Goal: Task Accomplishment & Management: Complete application form

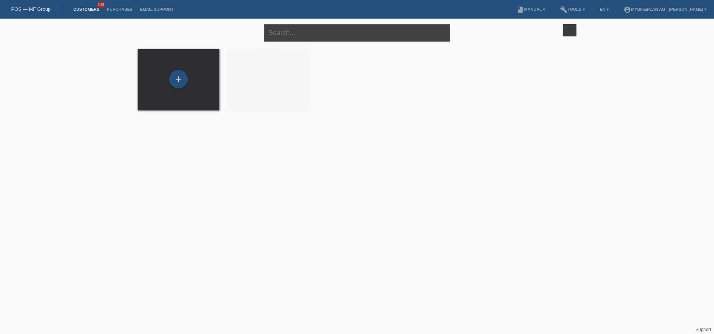
click at [357, 34] on input "text" at bounding box center [357, 32] width 186 height 17
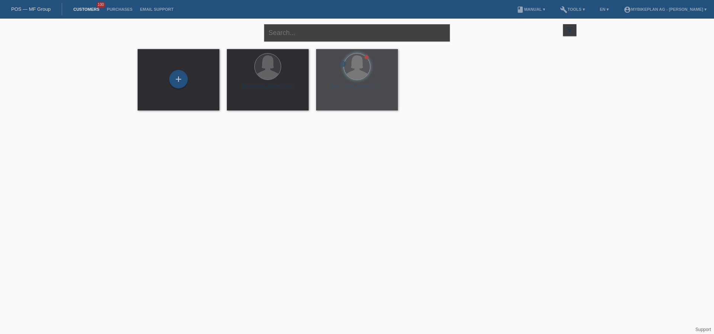
paste input "[PERSON_NAME]"
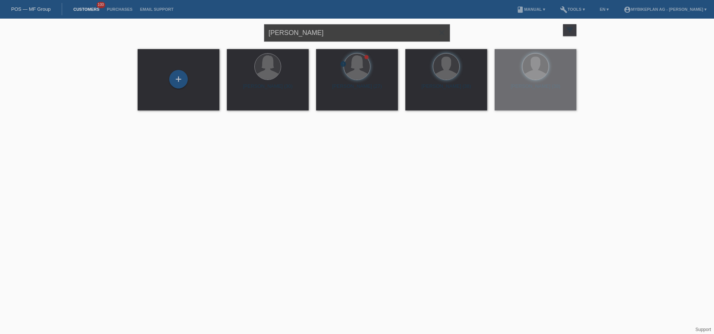
type input "Ricardo Welchen"
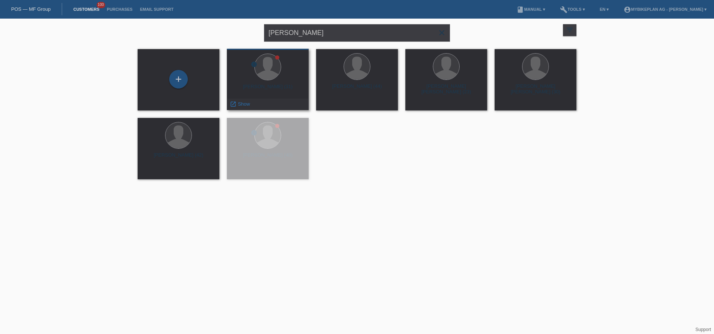
click at [261, 81] on div at bounding box center [268, 68] width 70 height 28
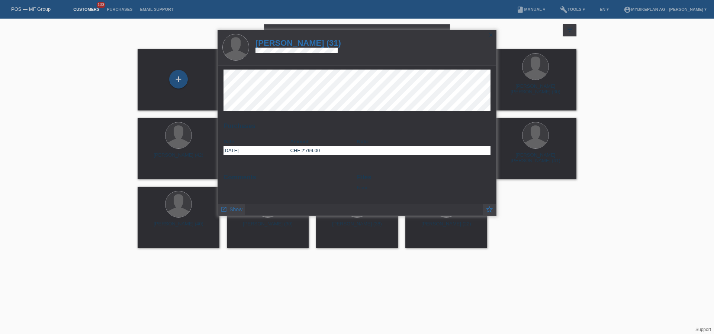
click at [310, 45] on h1 "Ricardo Welchen (31)" at bounding box center [298, 42] width 86 height 9
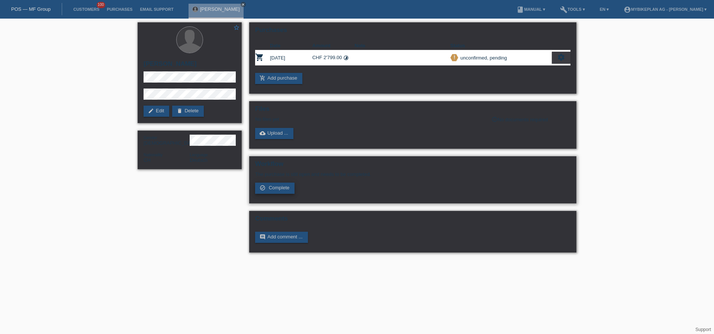
click at [278, 186] on span "Complete" at bounding box center [279, 188] width 21 height 6
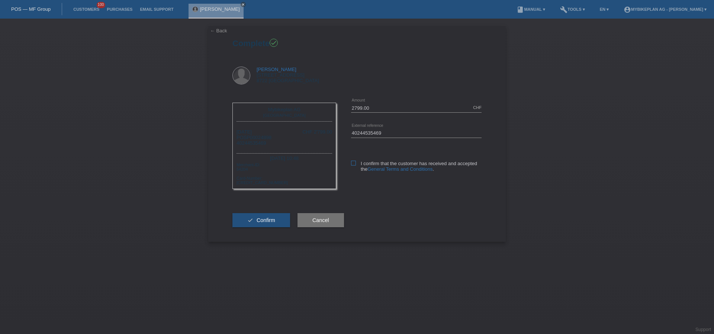
click at [354, 167] on label "I confirm that the customer has received and accepted the General Terms and Con…" at bounding box center [416, 166] width 130 height 11
click at [354, 165] on input "I confirm that the customer has received and accepted the General Terms and Con…" at bounding box center [353, 163] width 5 height 5
checkbox input "true"
click at [270, 219] on span "Confirm" at bounding box center [266, 220] width 19 height 6
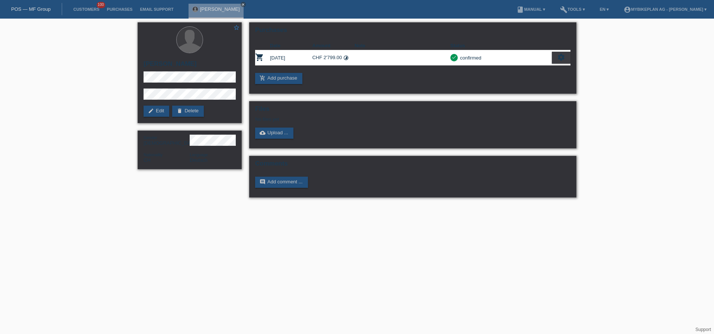
click at [44, 10] on link "POS — MF Group" at bounding box center [30, 9] width 39 height 6
click at [35, 12] on div "POS — MF Group" at bounding box center [31, 9] width 62 height 12
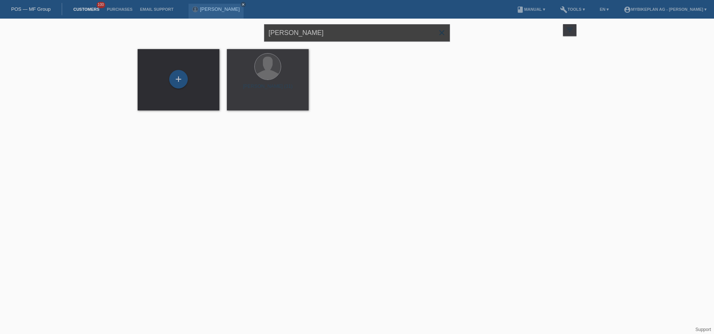
click at [338, 35] on input "[PERSON_NAME]" at bounding box center [357, 32] width 186 height 17
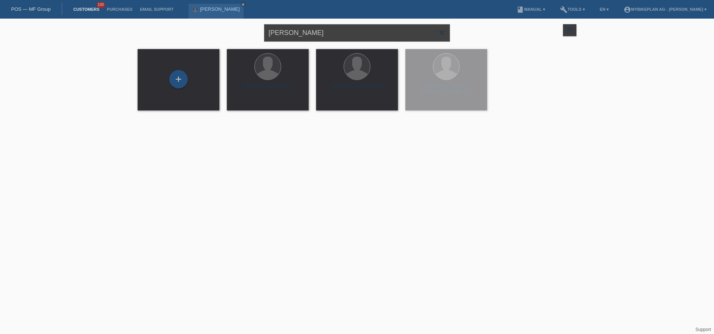
click at [338, 35] on input "[PERSON_NAME]" at bounding box center [357, 32] width 186 height 17
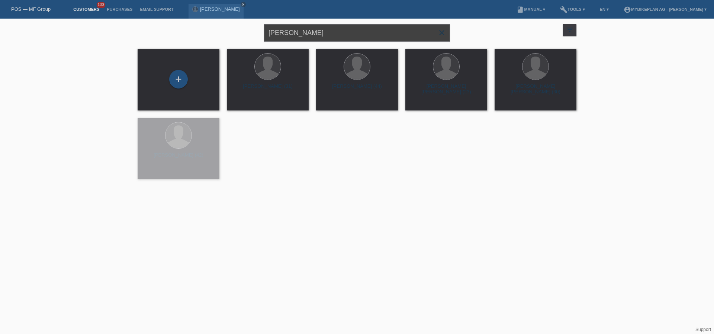
paste input "David Streiff"
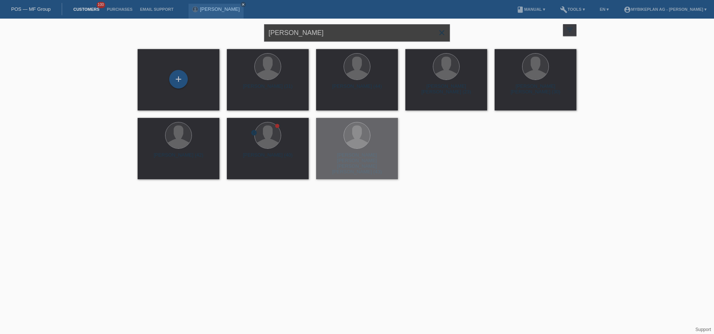
type input "David Streiff"
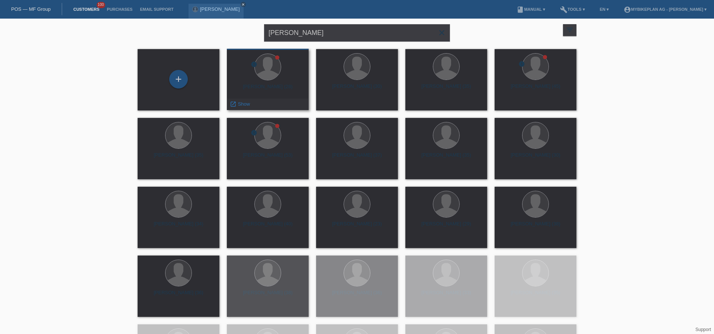
click at [273, 87] on div "David Hermann Streiff (28)" at bounding box center [268, 90] width 70 height 12
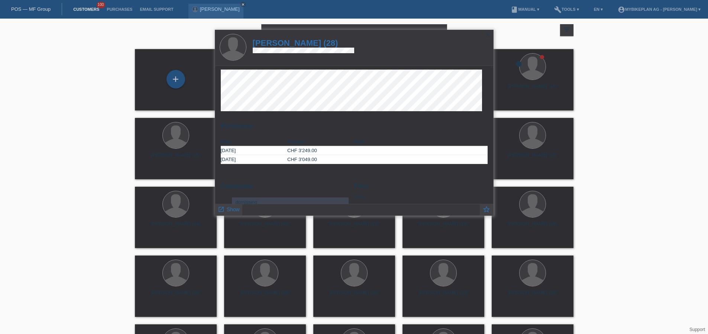
click at [312, 40] on h1 "David Hermann Streiff (28)" at bounding box center [304, 42] width 102 height 9
click at [312, 42] on h1 "David Hermann Streiff (28)" at bounding box center [304, 42] width 102 height 9
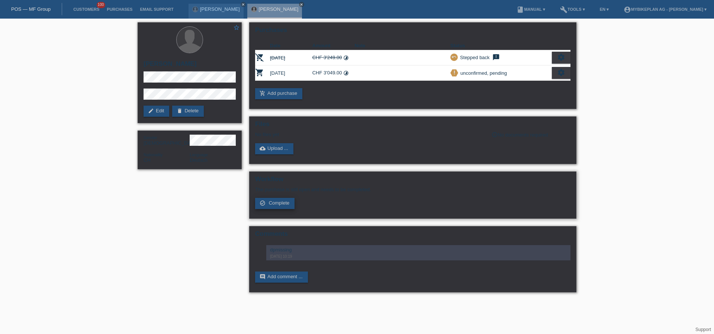
click at [275, 204] on span "Complete" at bounding box center [279, 203] width 21 height 6
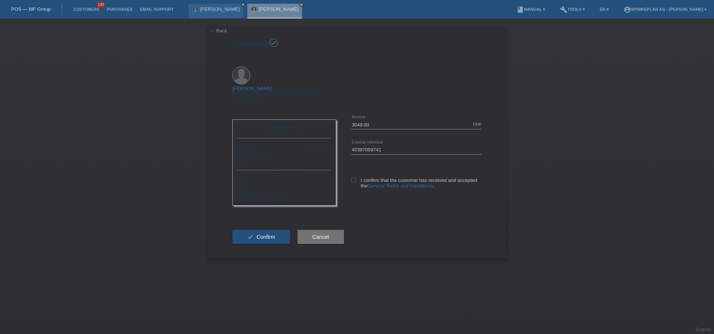
click at [354, 177] on icon at bounding box center [353, 179] width 5 height 5
click at [354, 177] on input "I confirm that the customer has received and accepted the General Terms and Con…" at bounding box center [353, 179] width 5 height 5
checkbox input "true"
click at [261, 230] on button "check Confirm" at bounding box center [261, 237] width 58 height 14
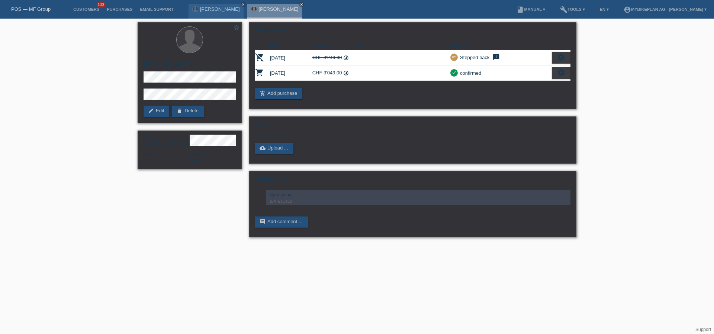
click at [43, 6] on link "POS — MF Group" at bounding box center [30, 9] width 39 height 6
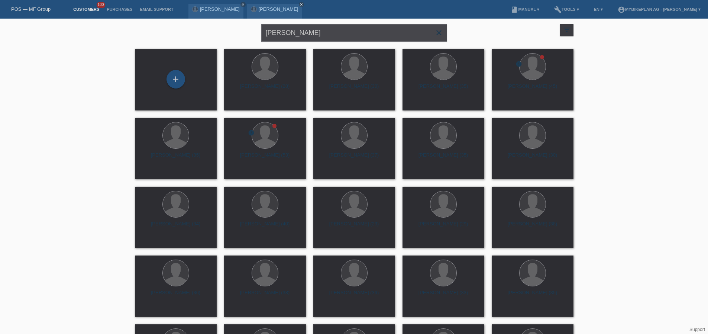
click at [331, 30] on input "David Streiff" at bounding box center [354, 32] width 186 height 17
paste input "ominik Kuratli"
type input "Dominik Kuratli"
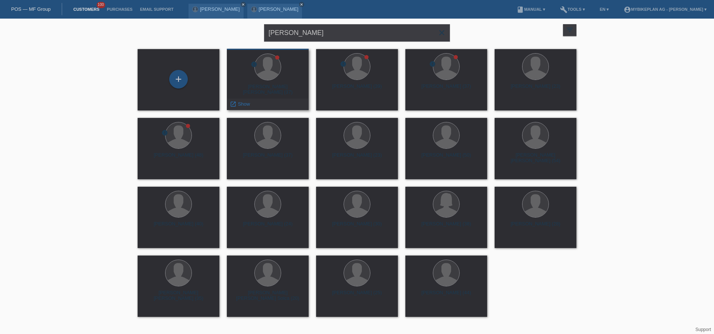
click at [287, 87] on div "Dominik Erwin Kuratli (37)" at bounding box center [268, 90] width 70 height 12
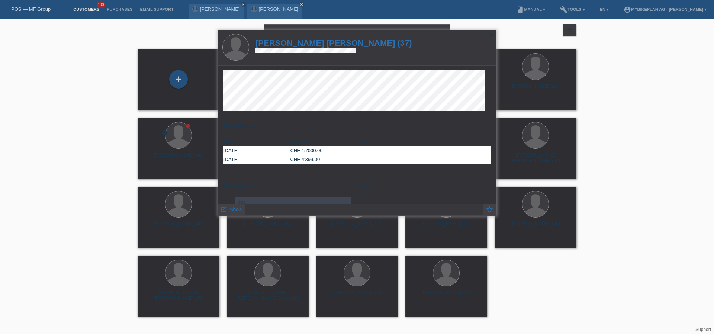
click at [314, 43] on h1 "Dominik Erwin Kuratli (37)" at bounding box center [333, 42] width 157 height 9
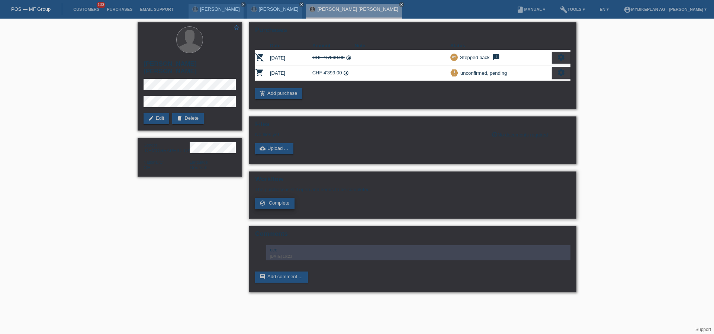
click at [277, 203] on span "Complete" at bounding box center [279, 203] width 21 height 6
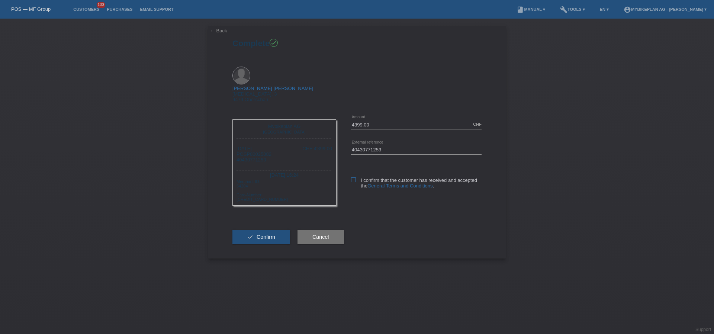
click at [352, 177] on icon at bounding box center [353, 179] width 5 height 5
click at [352, 177] on input "I confirm that the customer has received and accepted the General Terms and Con…" at bounding box center [353, 179] width 5 height 5
checkbox input "true"
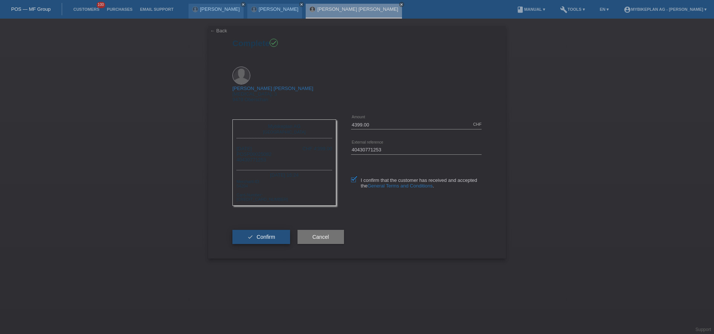
click at [265, 234] on span "Confirm" at bounding box center [266, 237] width 19 height 6
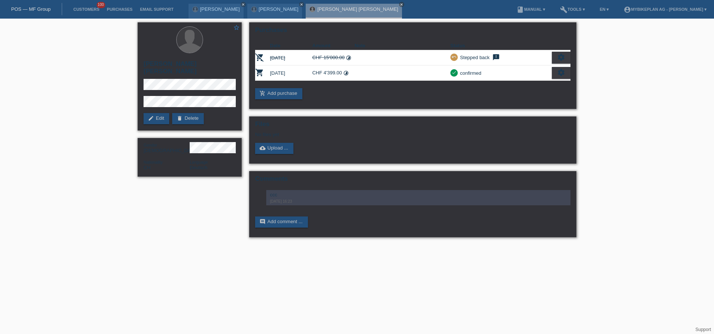
click at [48, 9] on link "POS — MF Group" at bounding box center [30, 9] width 39 height 6
click at [41, 10] on link "POS — MF Group" at bounding box center [30, 9] width 39 height 6
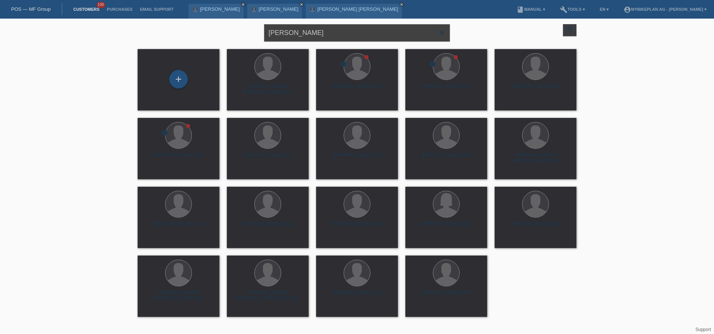
click at [323, 32] on input "Dominik Kuratli" at bounding box center [357, 32] width 186 height 17
paste input "[PERSON_NAME]"
type input "[PERSON_NAME]"
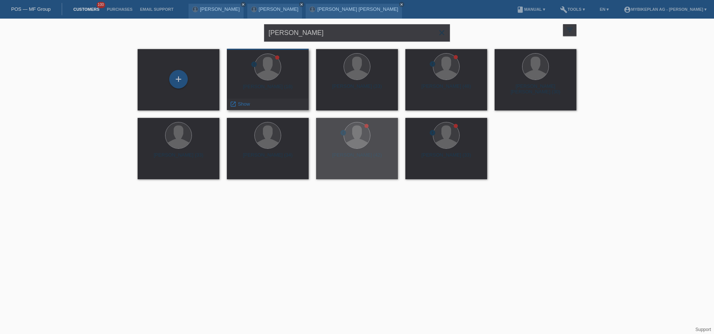
click at [267, 83] on div "error Adrian Kalt (18) launch Show" at bounding box center [268, 79] width 82 height 61
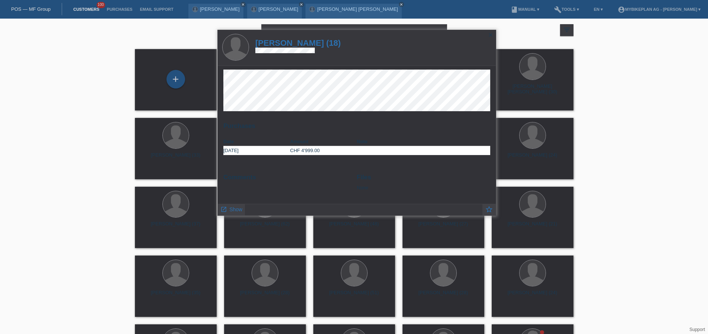
click at [300, 42] on h1 "Adrian Kalt (18)" at bounding box center [298, 42] width 86 height 9
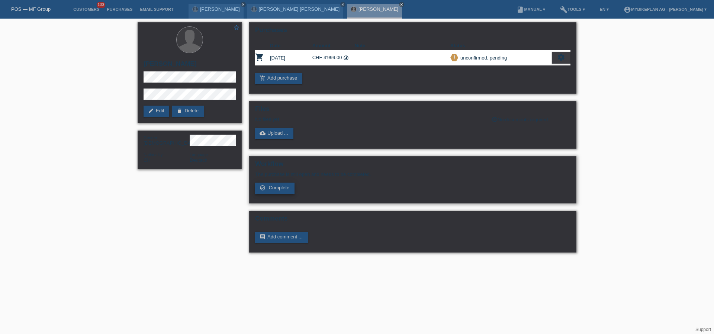
click at [264, 190] on icon "check_circle_outline" at bounding box center [262, 188] width 6 height 6
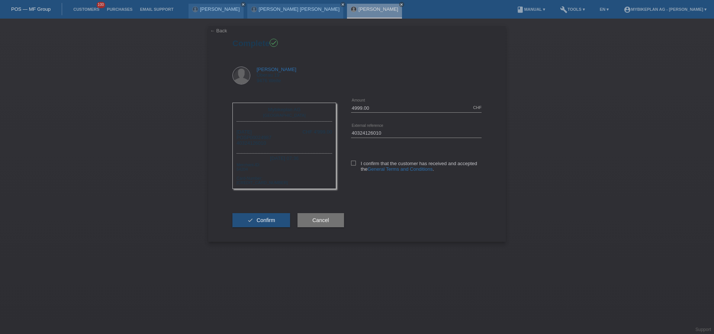
click at [351, 158] on div "I confirm that the customer has received and accepted the General Terms and Con…" at bounding box center [416, 165] width 130 height 38
click at [357, 164] on label "I confirm that the customer has received and accepted the General Terms and Con…" at bounding box center [416, 166] width 130 height 11
click at [356, 164] on input "I confirm that the customer has received and accepted the General Terms and Con…" at bounding box center [353, 163] width 5 height 5
checkbox input "true"
click at [262, 216] on button "check Confirm" at bounding box center [261, 220] width 58 height 14
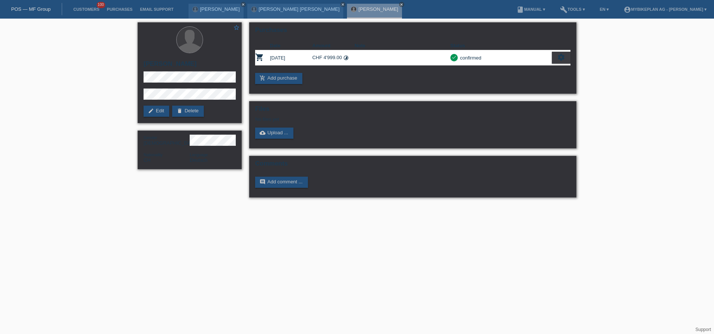
click at [36, 13] on div "POS — MF Group" at bounding box center [31, 9] width 62 height 12
click at [38, 10] on link "POS — MF Group" at bounding box center [30, 9] width 39 height 6
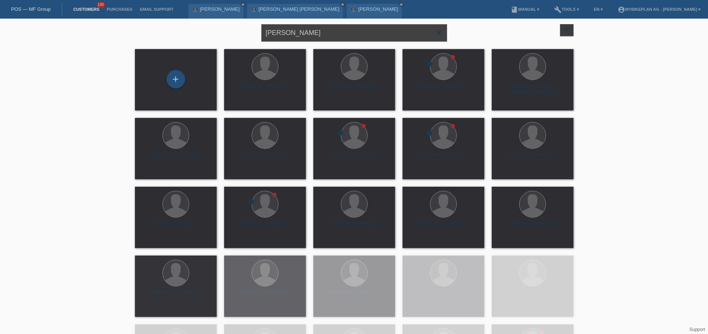
click at [312, 28] on input "[PERSON_NAME]" at bounding box center [354, 32] width 186 height 17
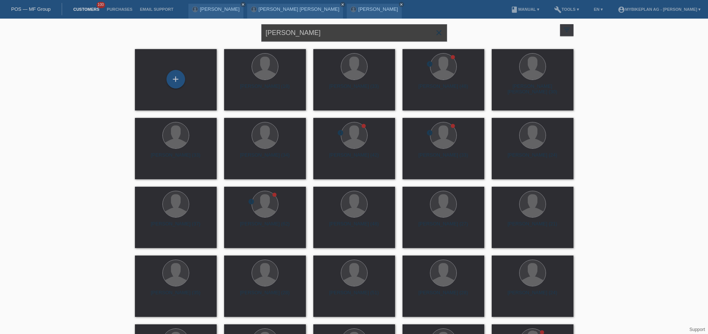
click at [315, 35] on input "[PERSON_NAME]" at bounding box center [354, 32] width 186 height 17
paste input "[PERSON_NAME]"
type input "[PERSON_NAME]"
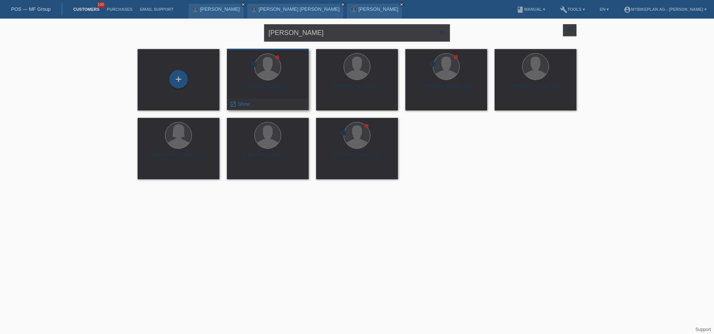
click at [256, 86] on div "[PERSON_NAME] (54)" at bounding box center [268, 90] width 70 height 12
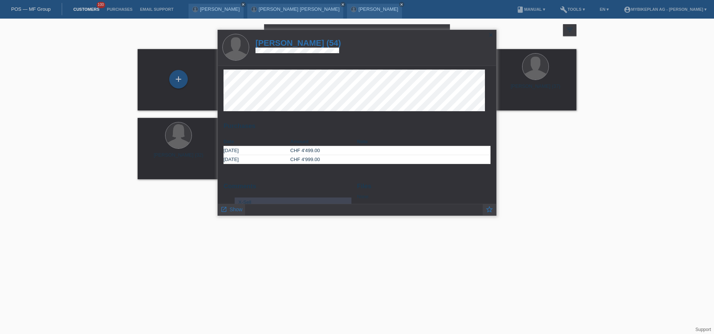
click at [311, 45] on h1 "[PERSON_NAME] (54)" at bounding box center [298, 42] width 86 height 9
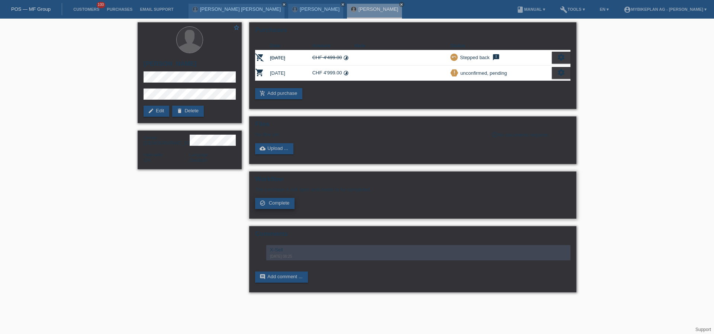
click at [281, 208] on link "check_circle_outline Complete" at bounding box center [274, 203] width 39 height 11
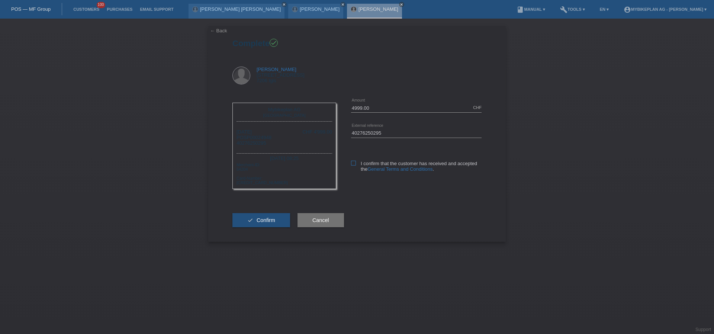
click at [353, 165] on icon at bounding box center [353, 163] width 5 height 5
click at [353, 165] on input "I confirm that the customer has received and accepted the General Terms and Con…" at bounding box center [353, 163] width 5 height 5
checkbox input "true"
click at [274, 219] on span "Confirm" at bounding box center [266, 220] width 19 height 6
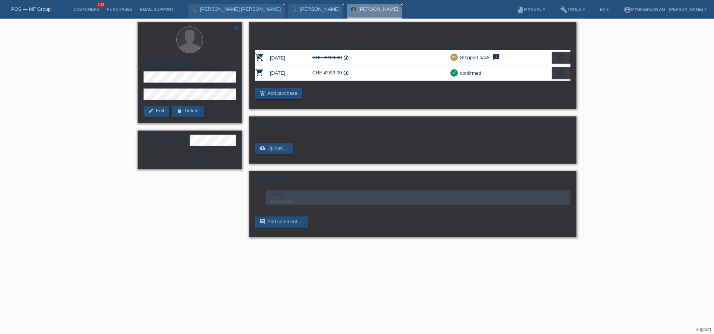
click at [53, 5] on div "POS — MF Group" at bounding box center [31, 9] width 62 height 12
click at [45, 10] on link "POS — MF Group" at bounding box center [30, 9] width 39 height 6
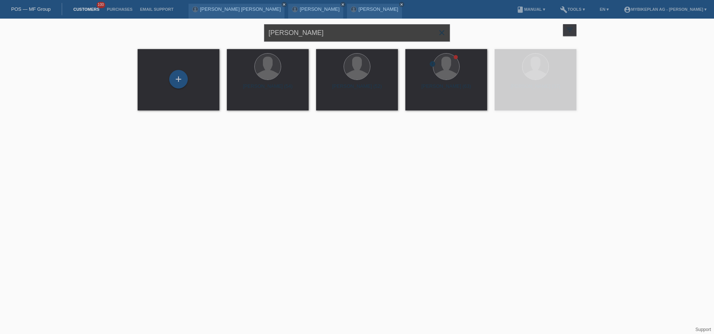
click at [335, 30] on input "[PERSON_NAME]" at bounding box center [357, 32] width 186 height 17
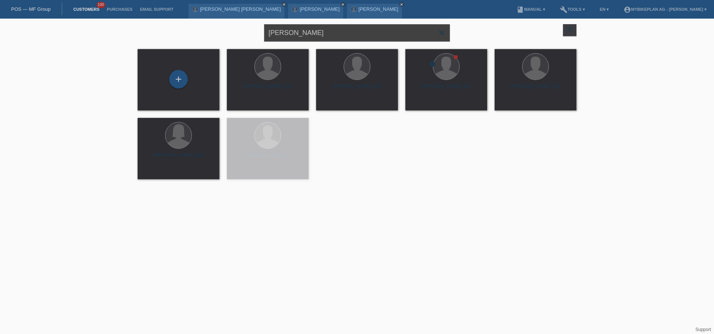
click at [335, 30] on input "[PERSON_NAME]" at bounding box center [357, 32] width 186 height 17
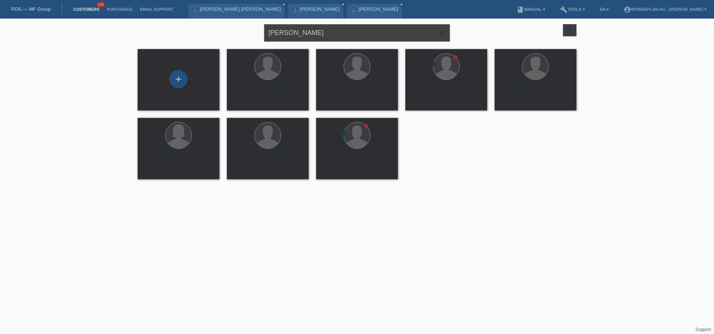
click at [335, 30] on input "Pasquale Daniele" at bounding box center [357, 32] width 186 height 17
paste input "To-[PERSON_NAME]"
type input "To-[PERSON_NAME]"
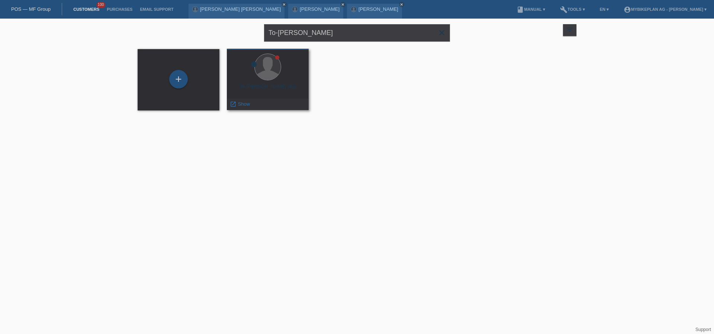
click at [273, 90] on div "To-Cuong Ly (43)" at bounding box center [268, 90] width 70 height 12
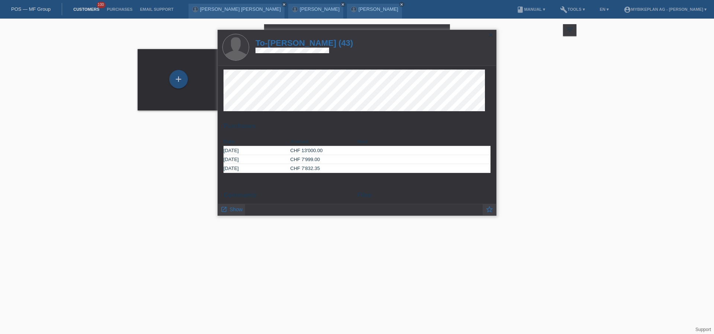
click at [302, 46] on h1 "To-Cuong Ly (43)" at bounding box center [303, 42] width 97 height 9
click at [297, 47] on h1 "To-[PERSON_NAME] (43)" at bounding box center [303, 42] width 97 height 9
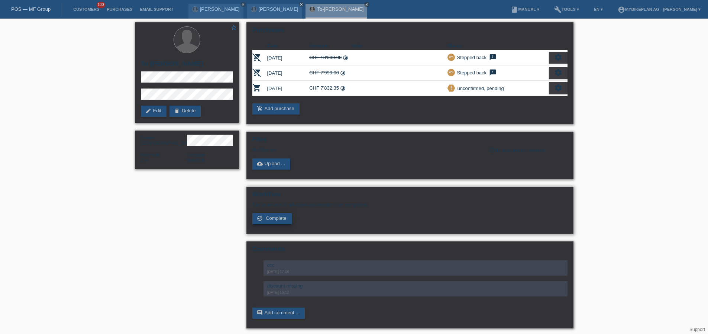
click at [278, 216] on span "Complete" at bounding box center [276, 218] width 21 height 6
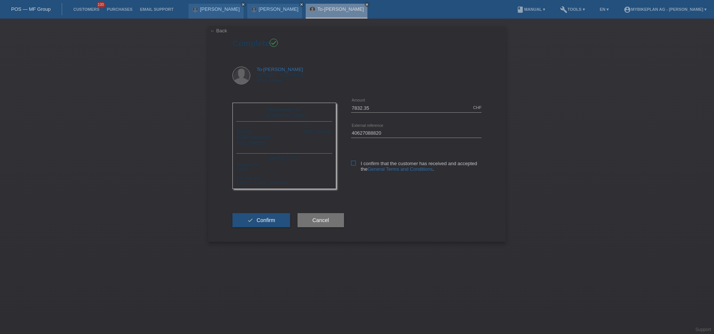
click at [352, 164] on icon at bounding box center [353, 163] width 5 height 5
click at [352, 164] on input "I confirm that the customer has received and accepted the General Terms and Con…" at bounding box center [353, 163] width 5 height 5
checkbox input "true"
click at [264, 217] on span "Confirm" at bounding box center [266, 220] width 19 height 6
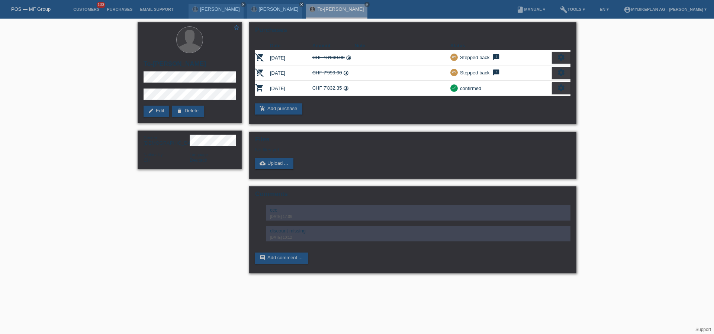
click at [51, 10] on div "POS — MF Group" at bounding box center [31, 9] width 62 height 12
click at [45, 9] on link "POS — MF Group" at bounding box center [30, 9] width 39 height 6
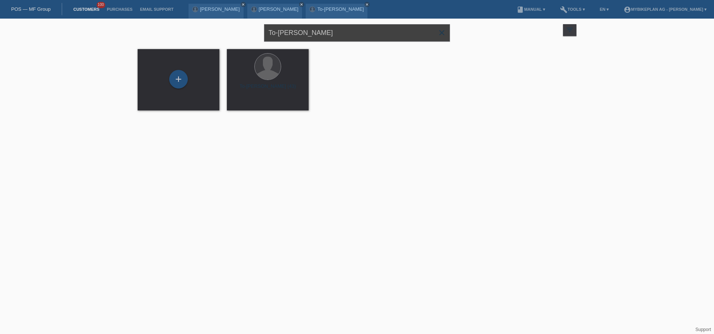
click at [395, 34] on input "To-[PERSON_NAME]" at bounding box center [357, 32] width 186 height 17
paste input "[PERSON_NAME]"
type input "[PERSON_NAME]"
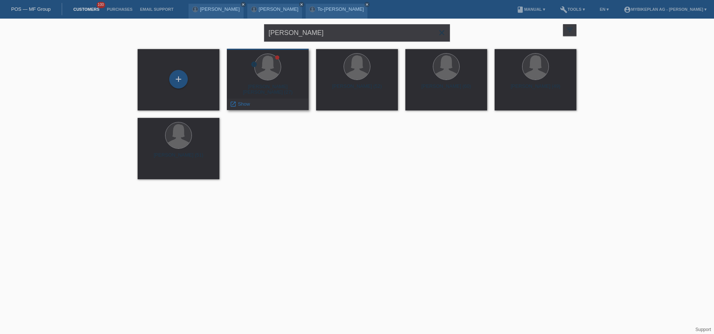
click at [277, 84] on div "[PERSON_NAME] [PERSON_NAME] (27)" at bounding box center [268, 90] width 70 height 12
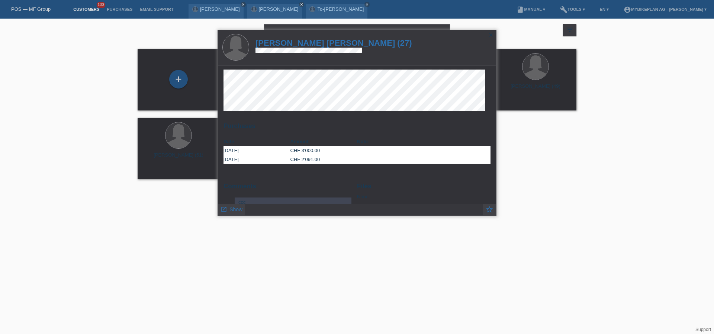
click at [308, 42] on h1 "[PERSON_NAME] [PERSON_NAME] (27)" at bounding box center [333, 42] width 157 height 9
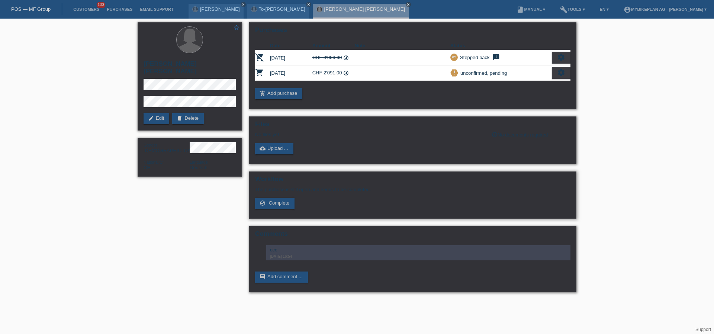
click at [275, 210] on div "Workflow The purchase is still open and needs to be completed. check_circle_out…" at bounding box center [412, 194] width 327 height 47
click at [278, 206] on link "check_circle_outline Complete" at bounding box center [274, 203] width 39 height 11
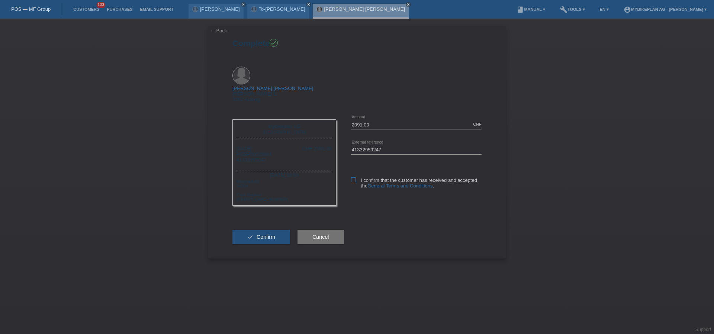
click at [351, 177] on icon at bounding box center [353, 179] width 5 height 5
click at [351, 177] on input "I confirm that the customer has received and accepted the General Terms and Con…" at bounding box center [353, 179] width 5 height 5
checkbox input "true"
click at [260, 234] on span "Confirm" at bounding box center [266, 237] width 19 height 6
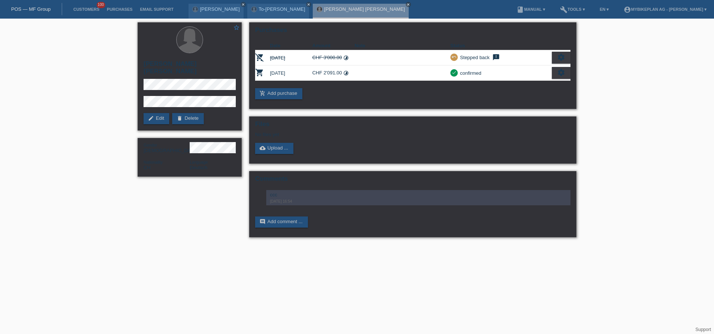
click at [31, 8] on link "POS — MF Group" at bounding box center [30, 9] width 39 height 6
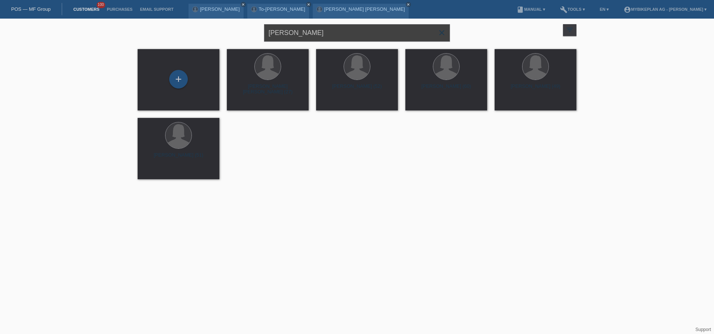
click at [353, 33] on input "[PERSON_NAME]" at bounding box center [357, 32] width 186 height 17
paste input "[PERSON_NAME]"
type input "[PERSON_NAME]"
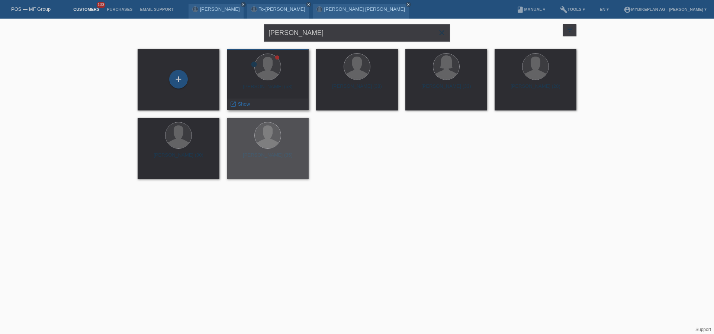
click at [277, 88] on div "David Henchoz (53)" at bounding box center [268, 90] width 70 height 12
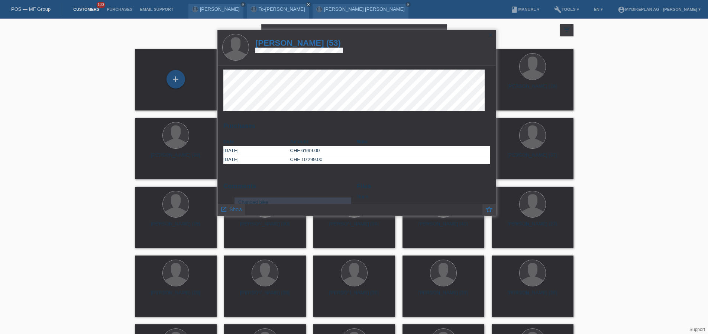
click at [309, 43] on h1 "David Henchoz (53)" at bounding box center [299, 42] width 88 height 9
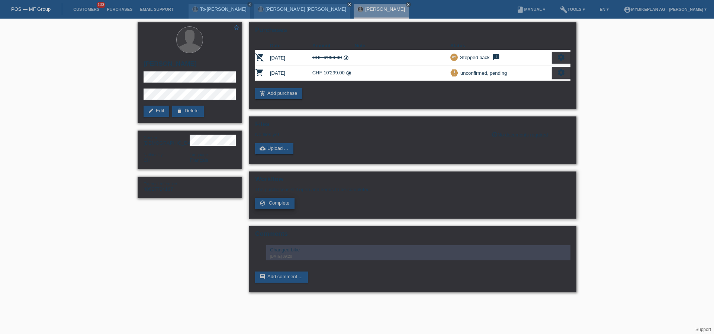
click at [278, 207] on link "check_circle_outline Complete" at bounding box center [274, 203] width 39 height 11
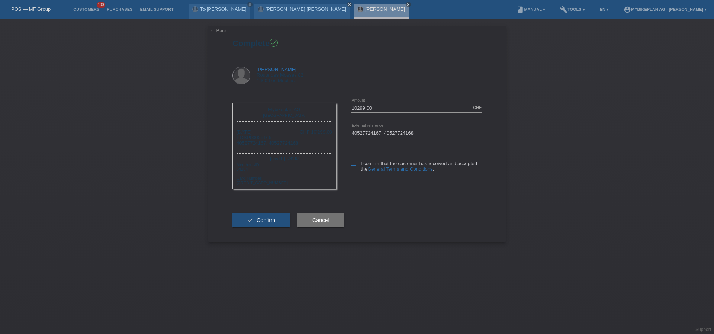
click at [356, 162] on label "I confirm that the customer has received and accepted the General Terms and Con…" at bounding box center [416, 166] width 130 height 11
click at [356, 162] on input "I confirm that the customer has received and accepted the General Terms and Con…" at bounding box center [353, 163] width 5 height 5
checkbox input "true"
click at [274, 221] on span "Confirm" at bounding box center [266, 220] width 19 height 6
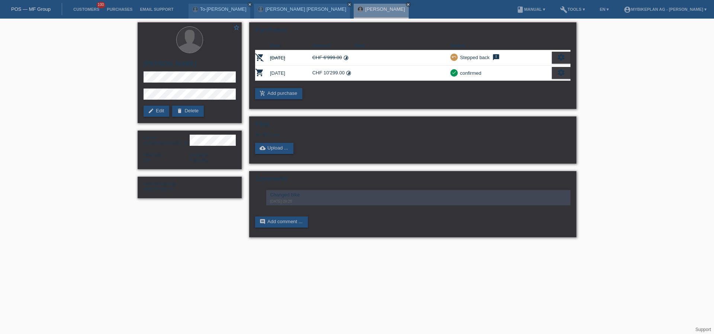
click at [25, 13] on div "POS — MF Group" at bounding box center [31, 9] width 62 height 12
click at [35, 12] on div "POS — MF Group" at bounding box center [31, 9] width 62 height 12
drag, startPoint x: 53, startPoint y: 14, endPoint x: 44, endPoint y: 10, distance: 9.8
click at [53, 14] on div "POS — MF Group" at bounding box center [31, 9] width 62 height 12
click at [44, 10] on link "POS — MF Group" at bounding box center [30, 9] width 39 height 6
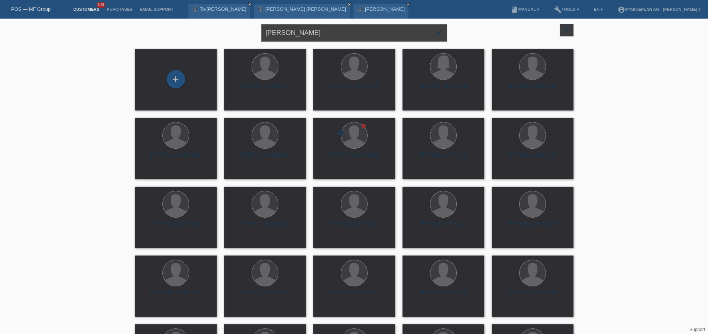
click at [322, 30] on input "[PERSON_NAME]" at bounding box center [354, 32] width 186 height 17
paste input "Slavko Vasic"
type input "Slavko Vasic"
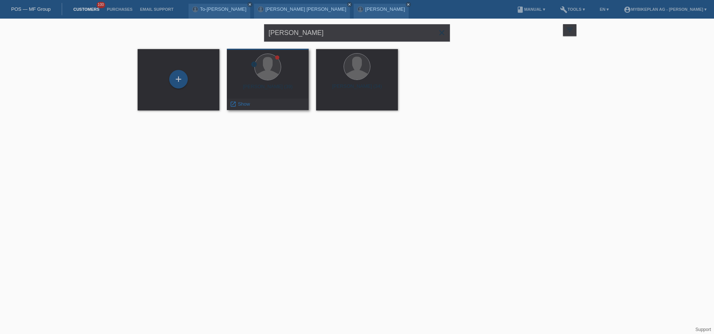
click at [272, 88] on div "Slavko Vasic (39)" at bounding box center [268, 90] width 70 height 12
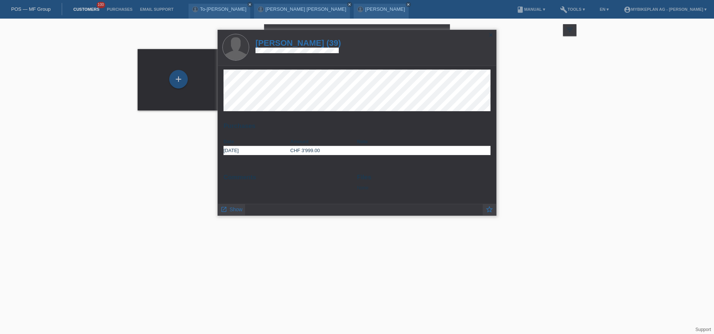
click at [310, 39] on h1 "Slavko Vasic (39)" at bounding box center [298, 42] width 86 height 9
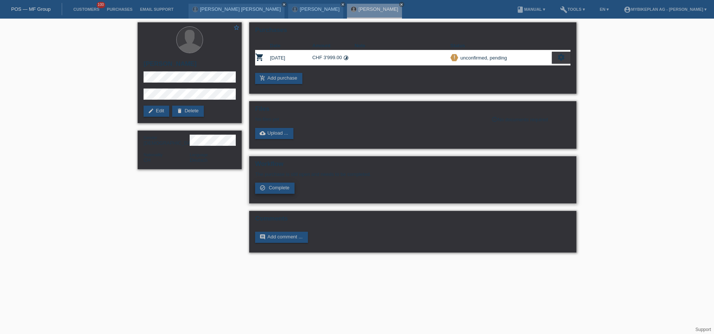
click at [263, 186] on icon "check_circle_outline" at bounding box center [262, 188] width 6 height 6
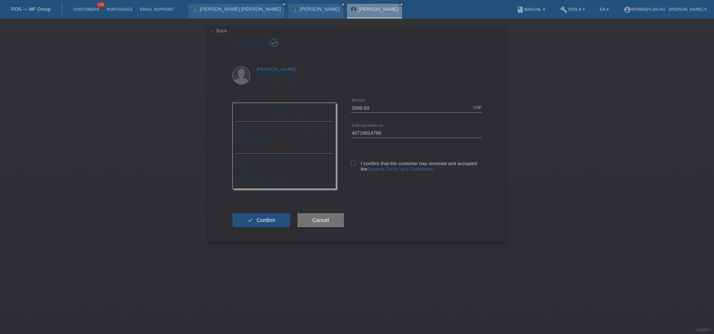
click at [352, 164] on icon at bounding box center [353, 163] width 5 height 5
click at [352, 164] on input "I confirm that the customer has received and accepted the General Terms and Con…" at bounding box center [353, 163] width 5 height 5
checkbox input "true"
click at [267, 217] on span "Confirm" at bounding box center [266, 220] width 19 height 6
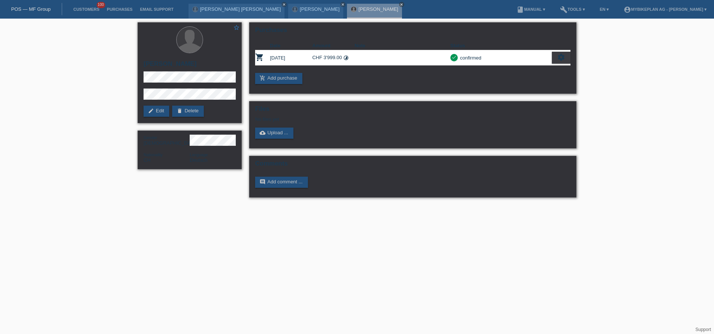
click at [24, 7] on link "POS — MF Group" at bounding box center [30, 9] width 39 height 6
click at [35, 8] on link "POS — MF Group" at bounding box center [30, 9] width 39 height 6
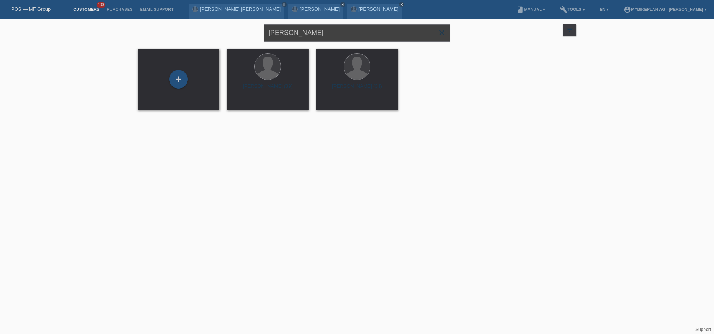
click at [316, 35] on input "[PERSON_NAME]" at bounding box center [357, 32] width 186 height 17
paste input "Michelle Bühler"
type input "Michelle Bühler"
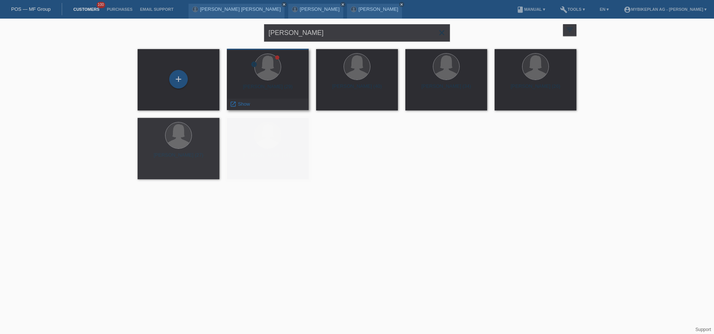
click at [265, 91] on div "Michelle Bühler (29)" at bounding box center [268, 90] width 70 height 12
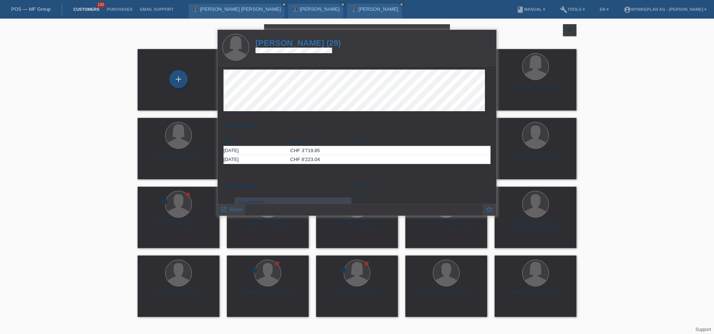
click at [300, 41] on h1 "Michelle Bühler (29)" at bounding box center [298, 42] width 86 height 9
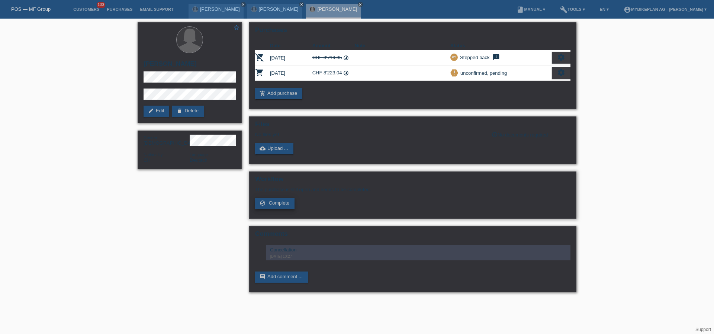
click at [279, 204] on span "Complete" at bounding box center [279, 203] width 21 height 6
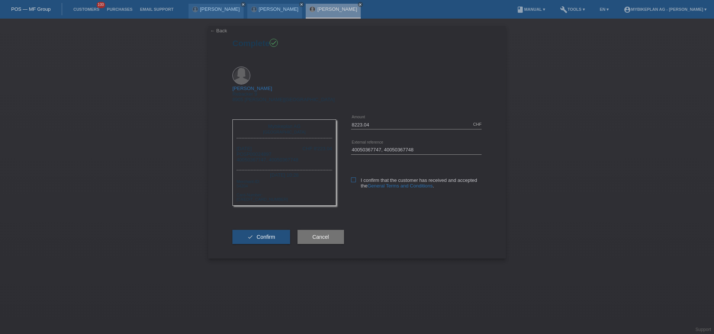
click at [353, 177] on icon at bounding box center [353, 179] width 5 height 5
click at [353, 177] on input "I confirm that the customer has received and accepted the General Terms and Con…" at bounding box center [353, 179] width 5 height 5
checkbox input "true"
click at [258, 228] on div "check Confirm" at bounding box center [261, 236] width 58 height 43
click at [266, 230] on button "check Confirm" at bounding box center [261, 237] width 58 height 14
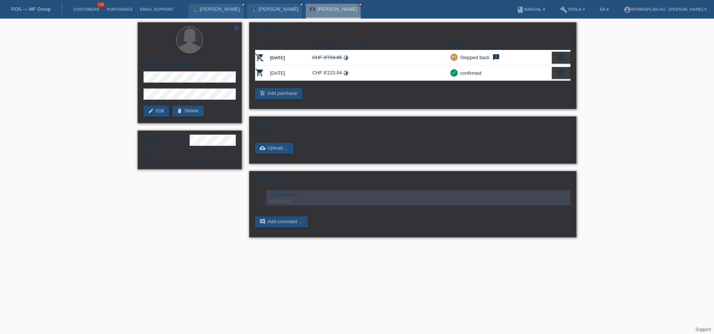
click at [23, 7] on link "POS — MF Group" at bounding box center [30, 9] width 39 height 6
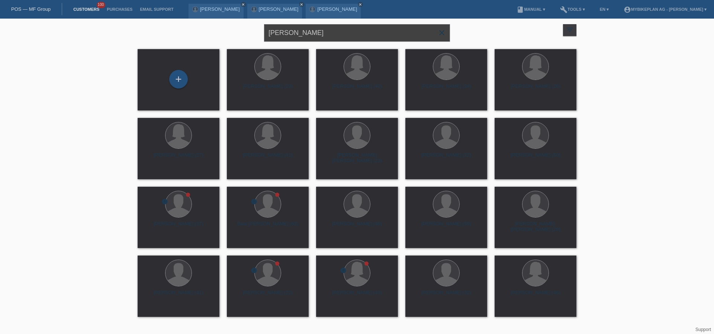
click at [317, 27] on input "[PERSON_NAME]" at bounding box center [357, 32] width 186 height 17
paste input "[PERSON_NAME]"
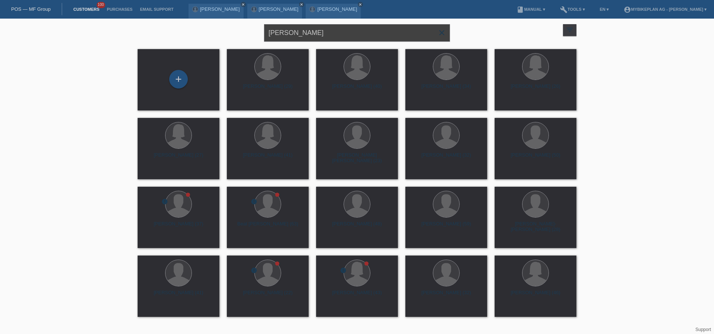
type input "[PERSON_NAME]"
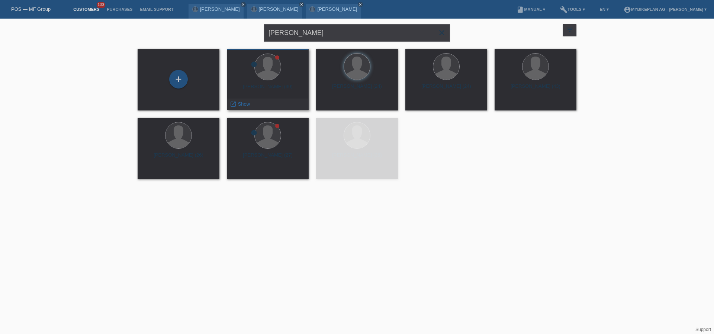
click at [282, 88] on div "Luca Hasenfratz (30)" at bounding box center [268, 90] width 70 height 12
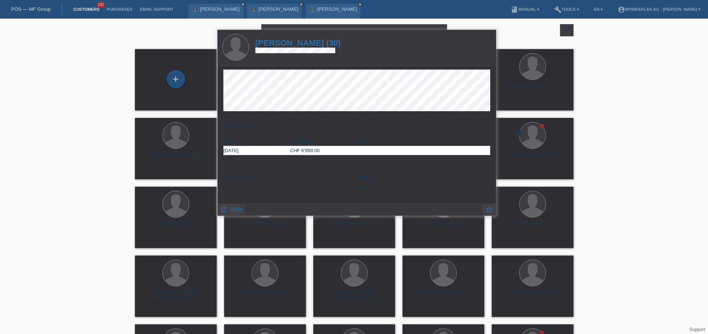
click at [320, 45] on h1 "Luca Hasenfratz (30)" at bounding box center [298, 42] width 86 height 9
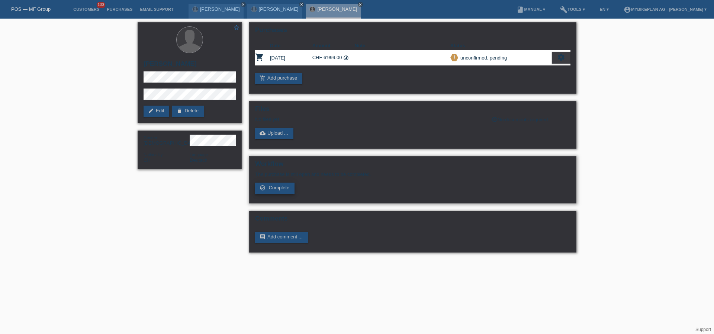
click at [284, 190] on span "Complete" at bounding box center [279, 188] width 21 height 6
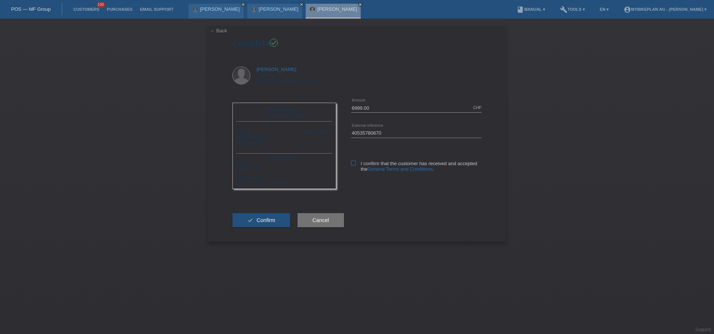
click at [351, 164] on icon at bounding box center [353, 163] width 5 height 5
click at [351, 164] on input "I confirm that the customer has received and accepted the General Terms and Con…" at bounding box center [353, 163] width 5 height 5
checkbox input "true"
click at [274, 223] on button "check Confirm" at bounding box center [261, 220] width 58 height 14
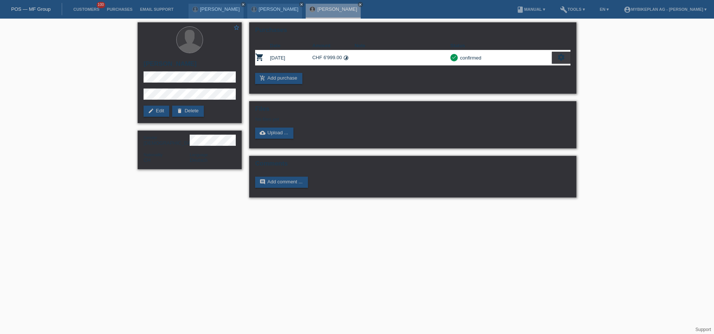
click at [32, 8] on link "POS — MF Group" at bounding box center [30, 9] width 39 height 6
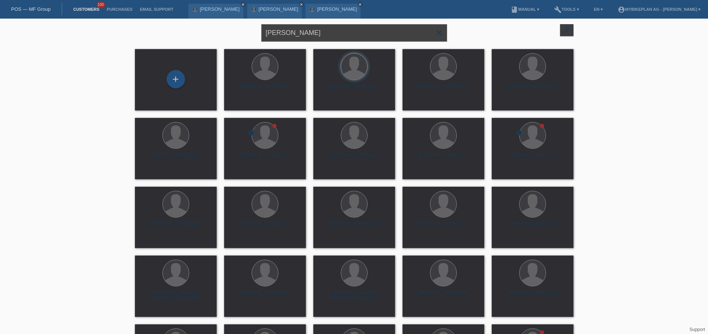
click at [337, 35] on input "[PERSON_NAME]" at bounding box center [354, 32] width 186 height 17
paste input "[PERSON_NAME]"
type input "[PERSON_NAME]"
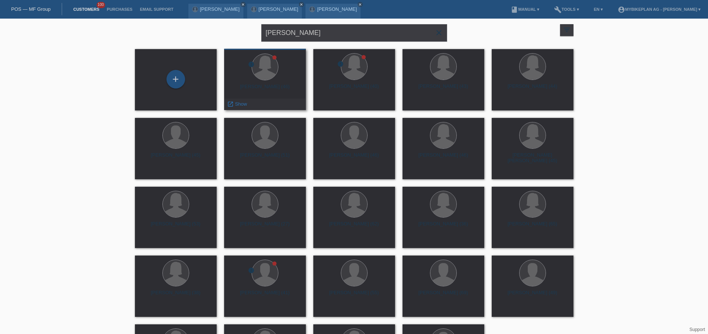
click at [275, 78] on div at bounding box center [265, 68] width 70 height 28
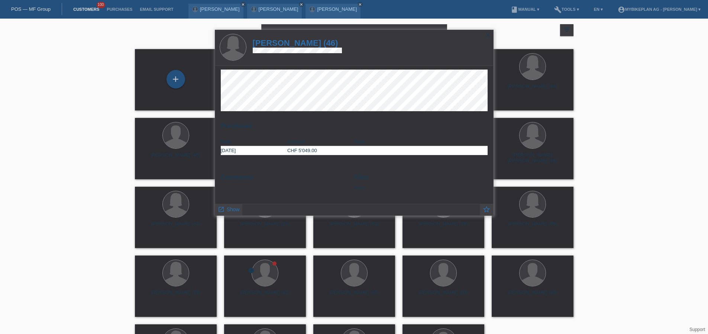
click at [308, 45] on h1 "[PERSON_NAME] (46)" at bounding box center [297, 42] width 89 height 9
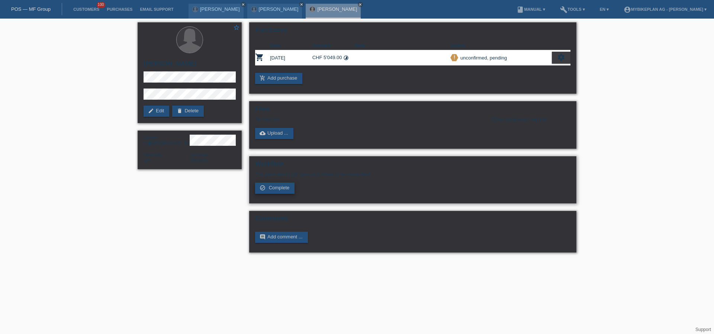
click at [275, 188] on span "Complete" at bounding box center [279, 188] width 21 height 6
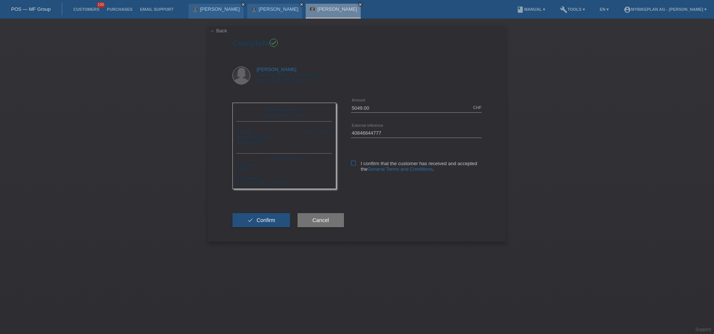
click at [355, 163] on icon at bounding box center [353, 163] width 5 height 5
click at [355, 163] on input "I confirm that the customer has received and accepted the General Terms and Con…" at bounding box center [353, 163] width 5 height 5
checkbox input "true"
click at [267, 220] on span "Confirm" at bounding box center [266, 220] width 19 height 6
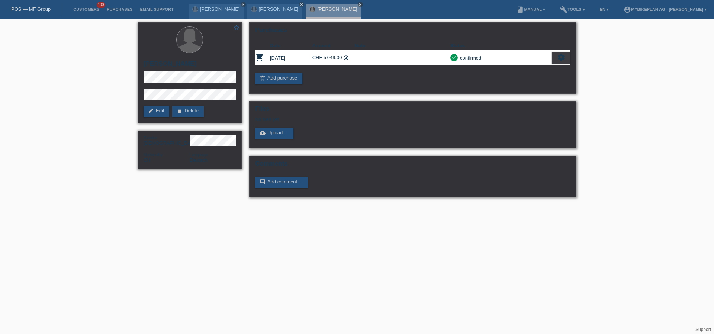
click at [34, 12] on div "POS — MF Group" at bounding box center [31, 9] width 62 height 12
click at [33, 11] on link "POS — MF Group" at bounding box center [30, 9] width 39 height 6
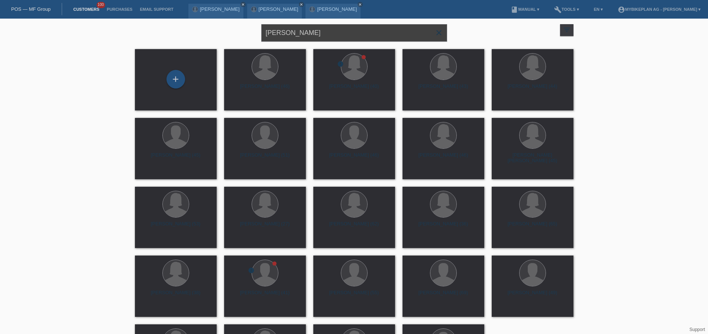
click at [329, 36] on input "[PERSON_NAME]" at bounding box center [354, 32] width 186 height 17
paste input "[PERSON_NAME]"
type input "[PERSON_NAME]"
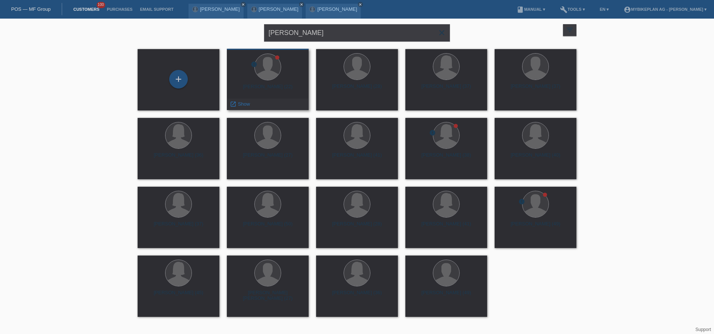
click at [254, 86] on div "[PERSON_NAME] (22)" at bounding box center [268, 90] width 70 height 12
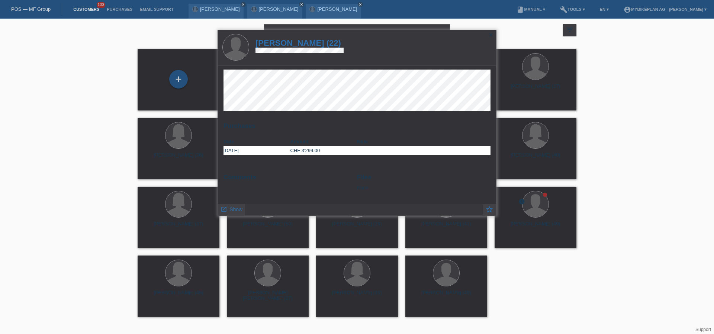
click at [300, 45] on h1 "[PERSON_NAME] (22)" at bounding box center [299, 42] width 88 height 9
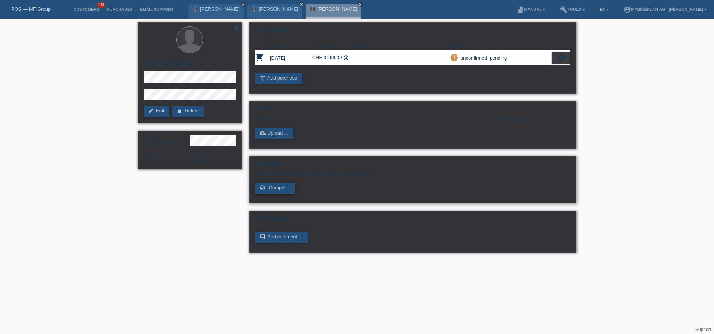
click at [283, 190] on span "Complete" at bounding box center [279, 188] width 21 height 6
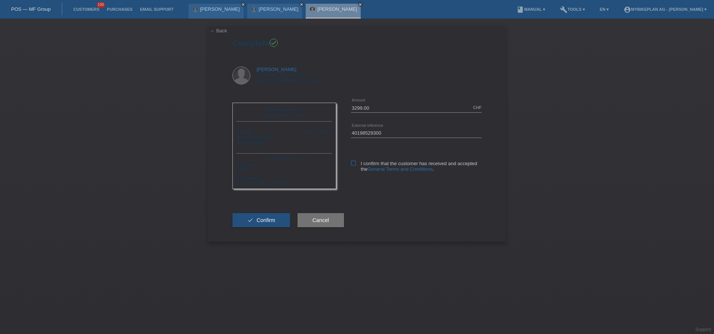
click at [352, 164] on icon at bounding box center [353, 163] width 5 height 5
click at [352, 164] on input "I confirm that the customer has received and accepted the General Terms and Con…" at bounding box center [353, 163] width 5 height 5
checkbox input "true"
click at [265, 223] on span "Confirm" at bounding box center [266, 220] width 19 height 6
